Goal: Information Seeking & Learning: Get advice/opinions

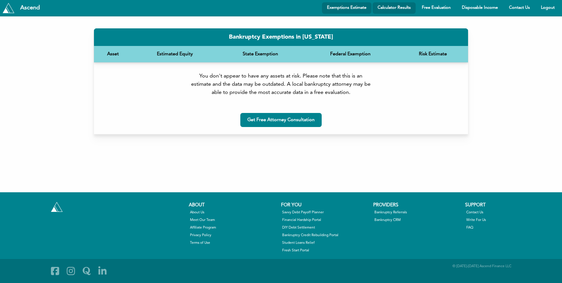
drag, startPoint x: 404, startPoint y: 5, endPoint x: 400, endPoint y: 43, distance: 37.9
click at [404, 5] on link "Calculator Results" at bounding box center [393, 7] width 43 height 11
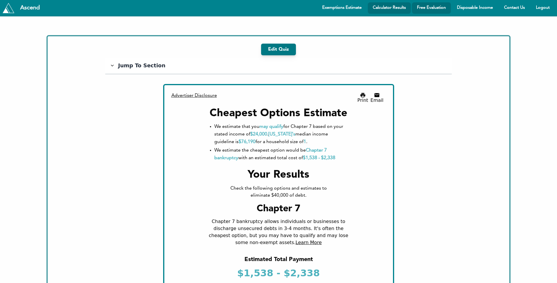
click at [444, 8] on link "Free Evaluation" at bounding box center [431, 7] width 39 height 11
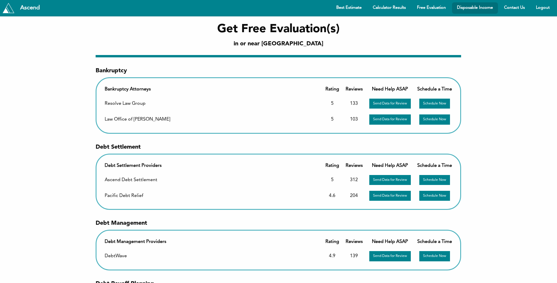
click at [470, 8] on link "Disposable Income" at bounding box center [475, 7] width 46 height 11
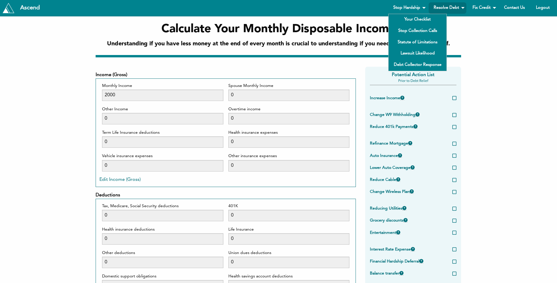
click at [492, 25] on div "Calculate Your Monthly Disposable Income Understanding if you have less money a…" at bounding box center [278, 35] width 548 height 39
click at [482, 32] on div "Calculate Your Monthly Disposable Income Understanding if you have less money a…" at bounding box center [278, 35] width 548 height 39
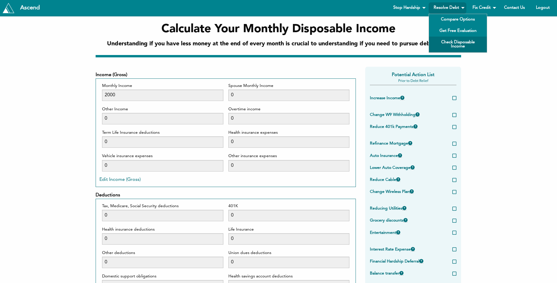
click at [532, 47] on div "Calculate Your Monthly Disposable Income Understanding if you have less money a…" at bounding box center [278, 35] width 548 height 39
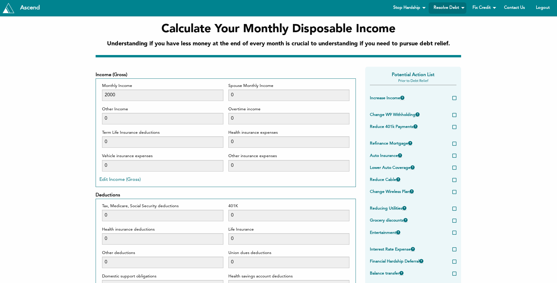
click at [496, 51] on div "Calculate Your Monthly Disposable Income Understanding if you have less money a…" at bounding box center [278, 35] width 548 height 39
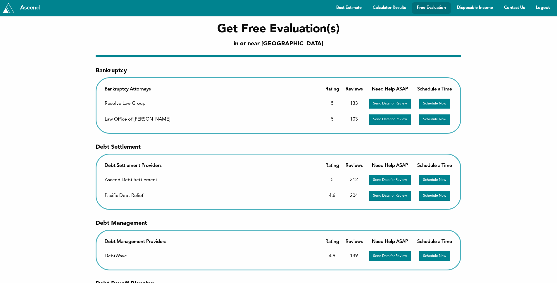
click at [432, 10] on link "Free Evaluation" at bounding box center [431, 7] width 39 height 11
click at [344, 6] on link "Best Estimate" at bounding box center [348, 7] width 35 height 11
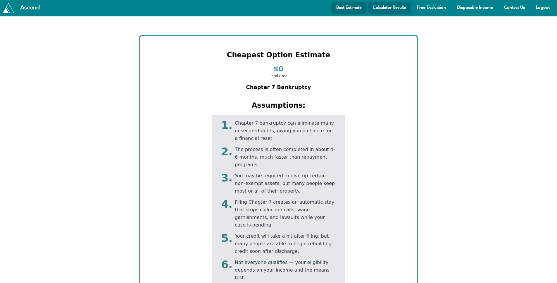
click at [384, 6] on link "Calculator Results" at bounding box center [389, 7] width 43 height 11
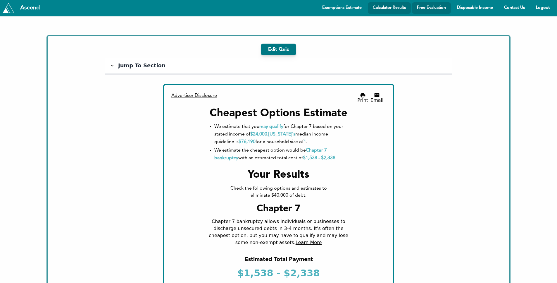
click at [421, 8] on link "Free Evaluation" at bounding box center [431, 7] width 39 height 11
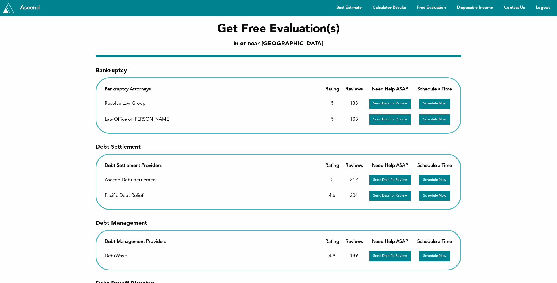
click at [476, 48] on div "Get Free Evaluation(s) in or near [GEOGRAPHIC_DATA]" at bounding box center [278, 35] width 548 height 39
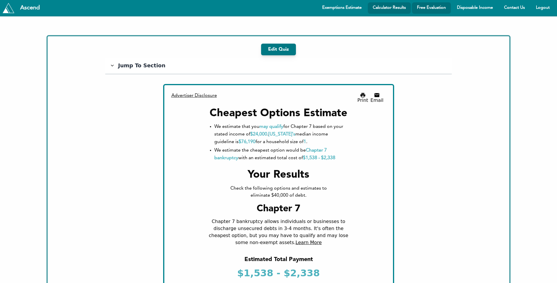
click at [421, 6] on link "Free Evaluation" at bounding box center [431, 7] width 39 height 11
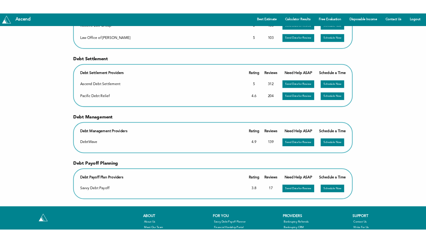
scroll to position [92, 0]
